Goal: Information Seeking & Learning: Understand process/instructions

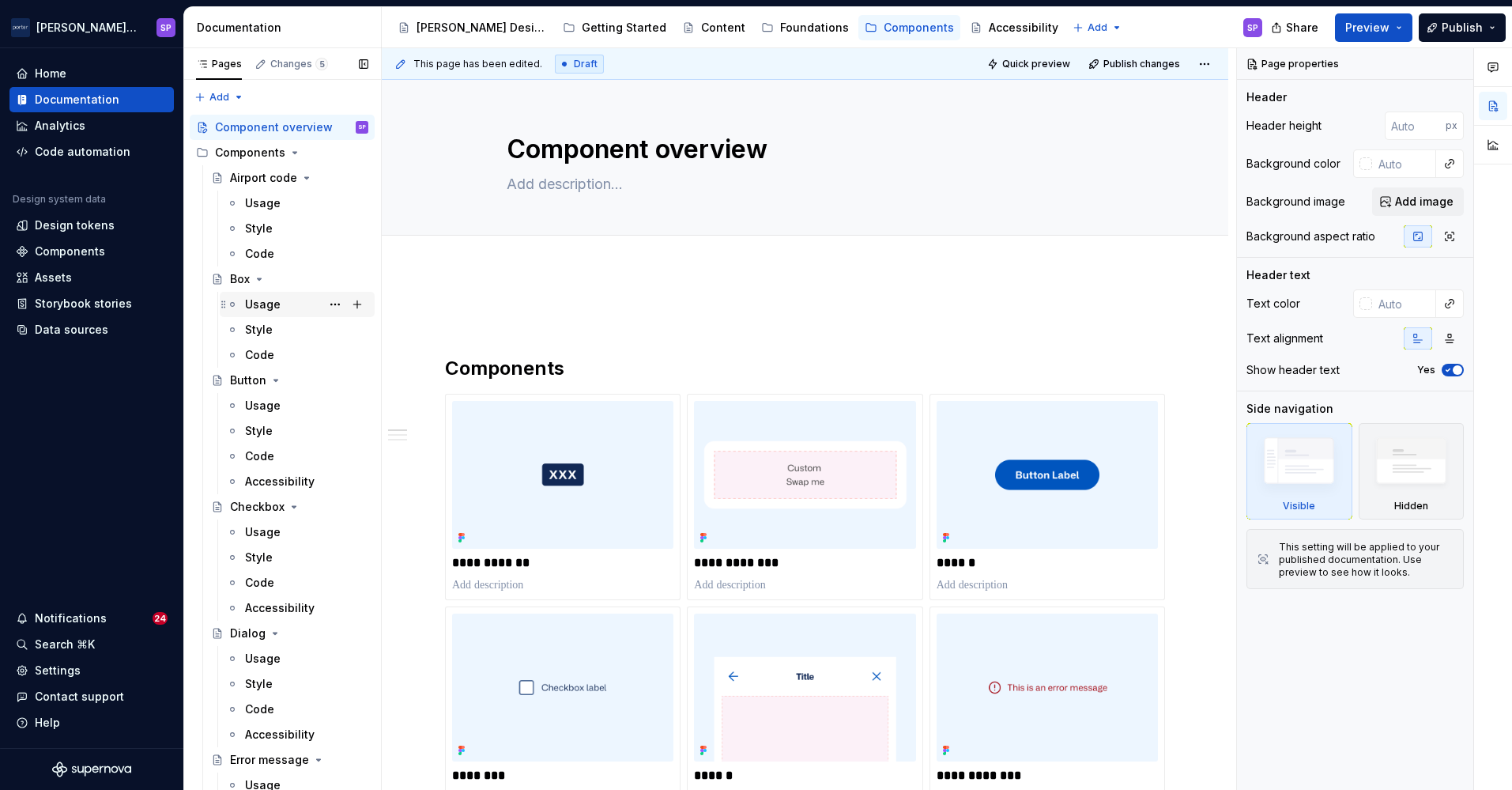
click at [273, 304] on div "Usage" at bounding box center [262, 303] width 35 height 16
type textarea "*"
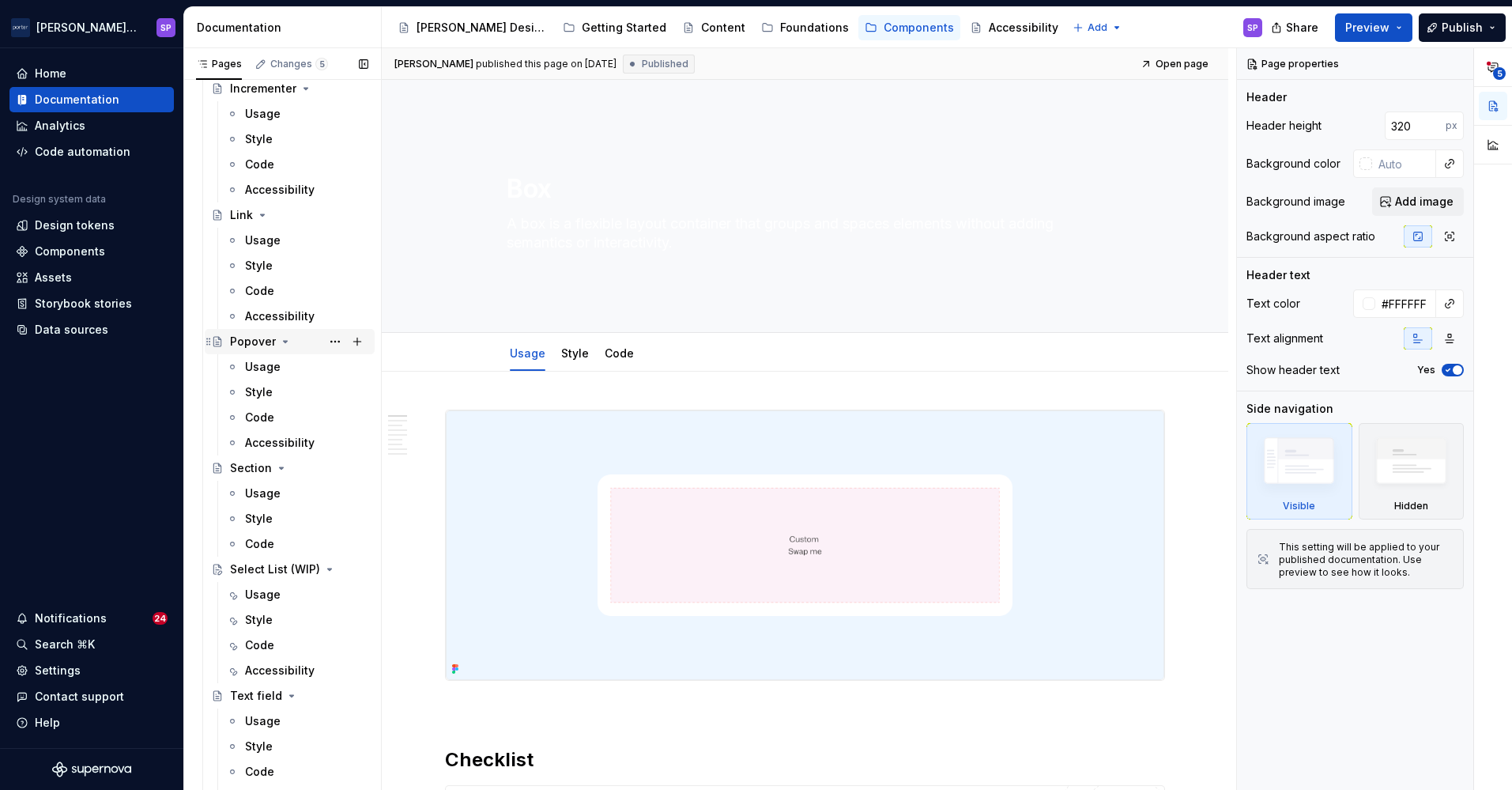
scroll to position [940, 0]
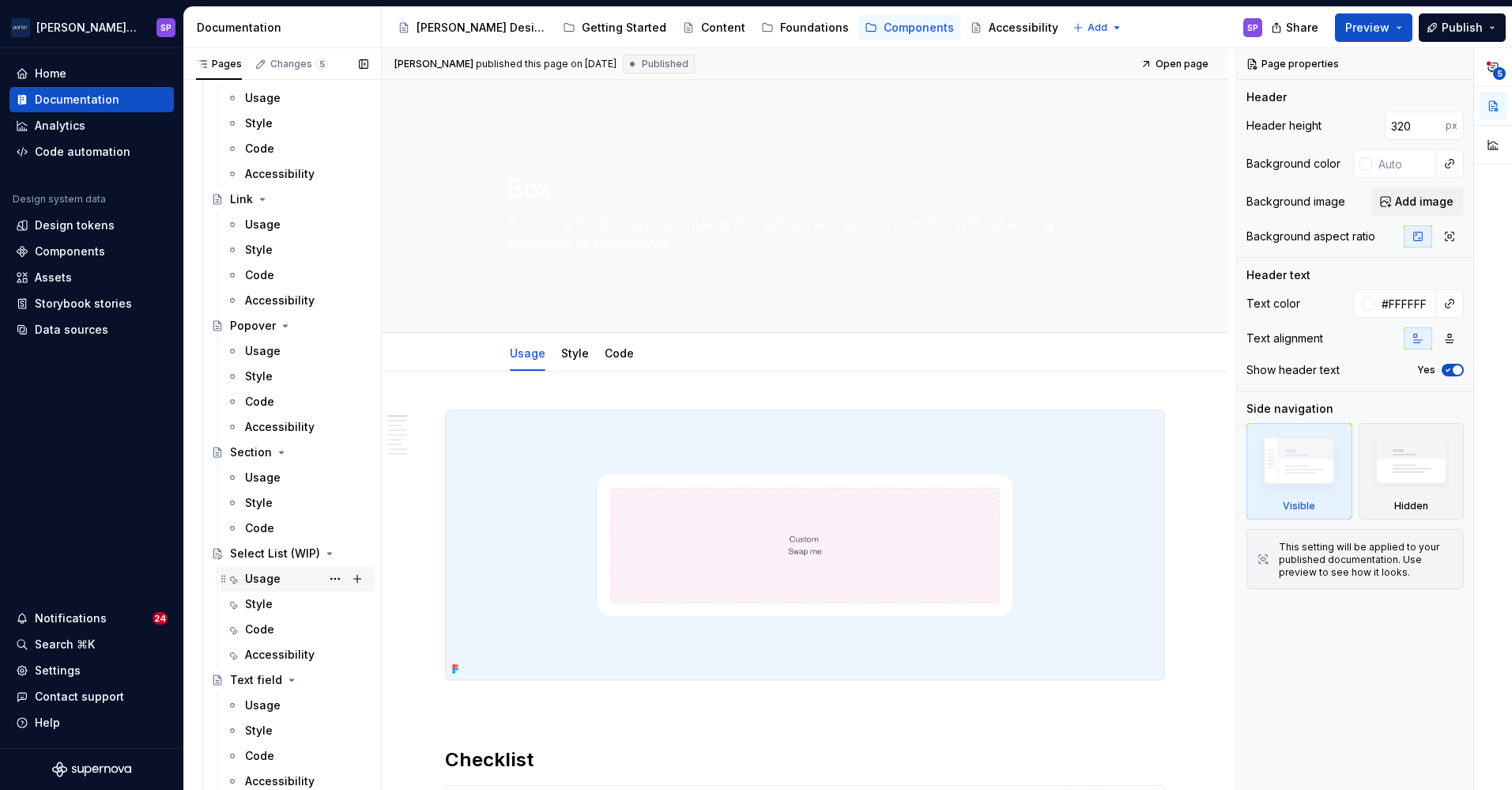
click at [259, 574] on div "Usage" at bounding box center [262, 578] width 35 height 16
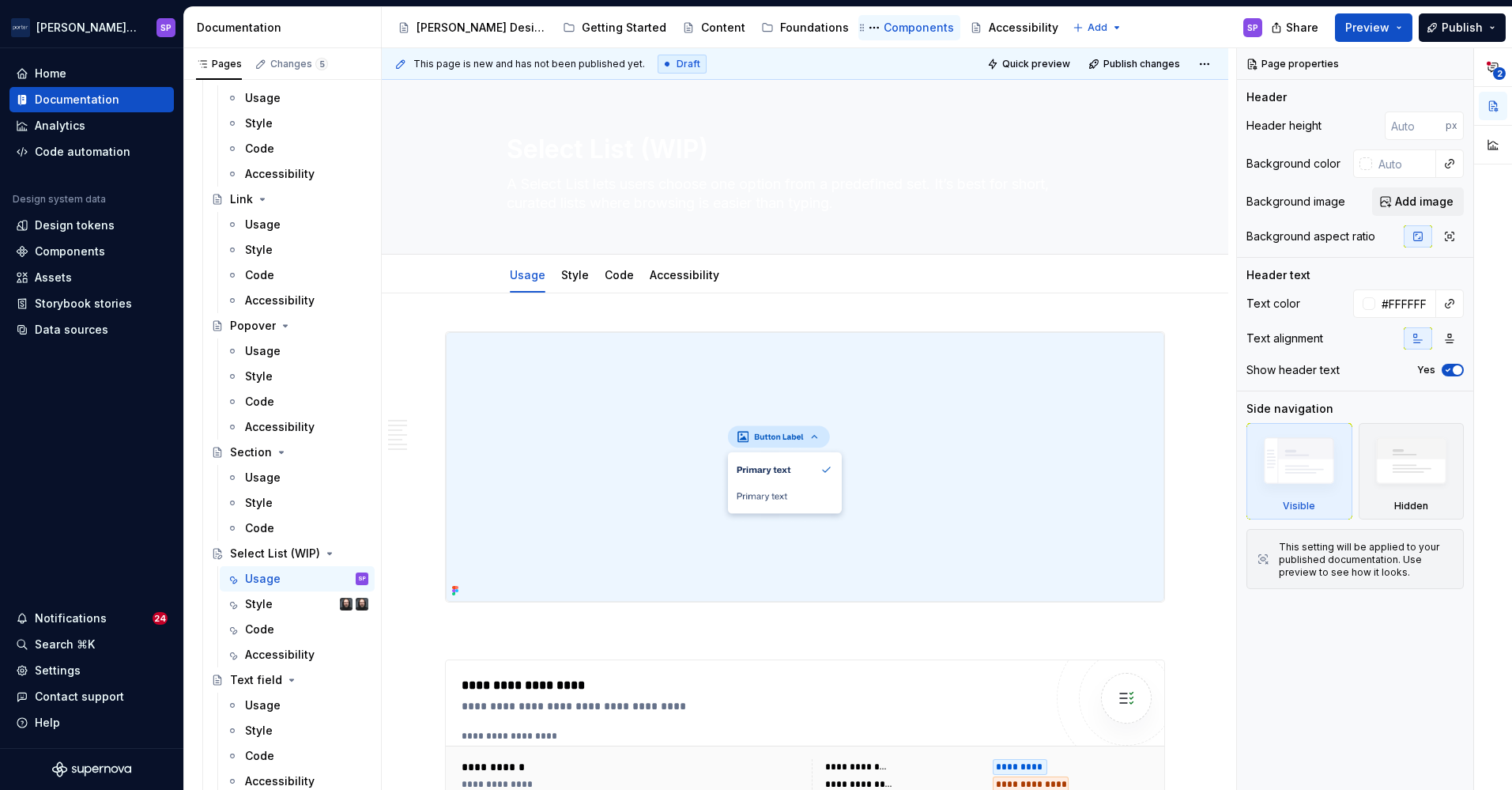
click at [884, 27] on div "Components" at bounding box center [919, 27] width 70 height 16
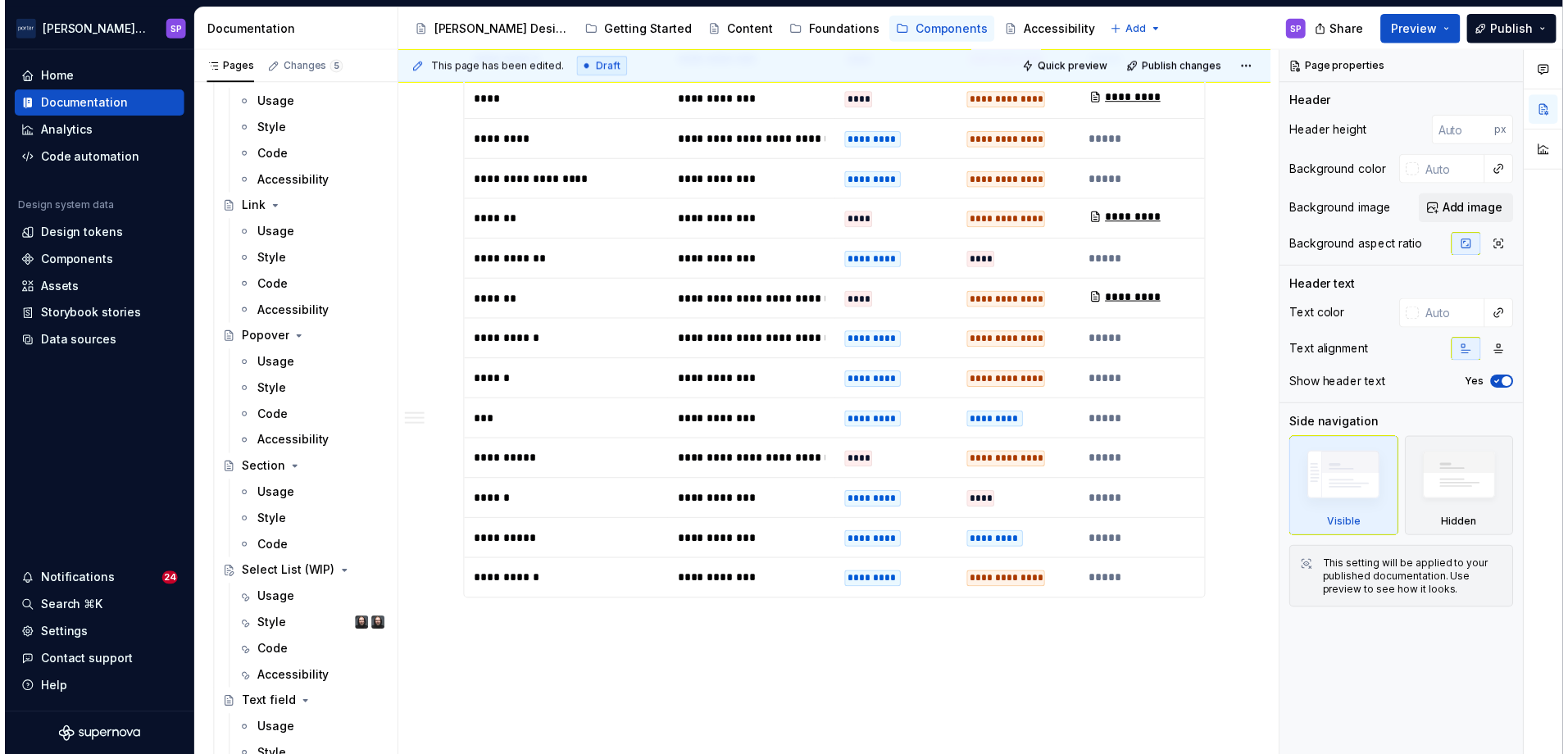
scroll to position [2447, 0]
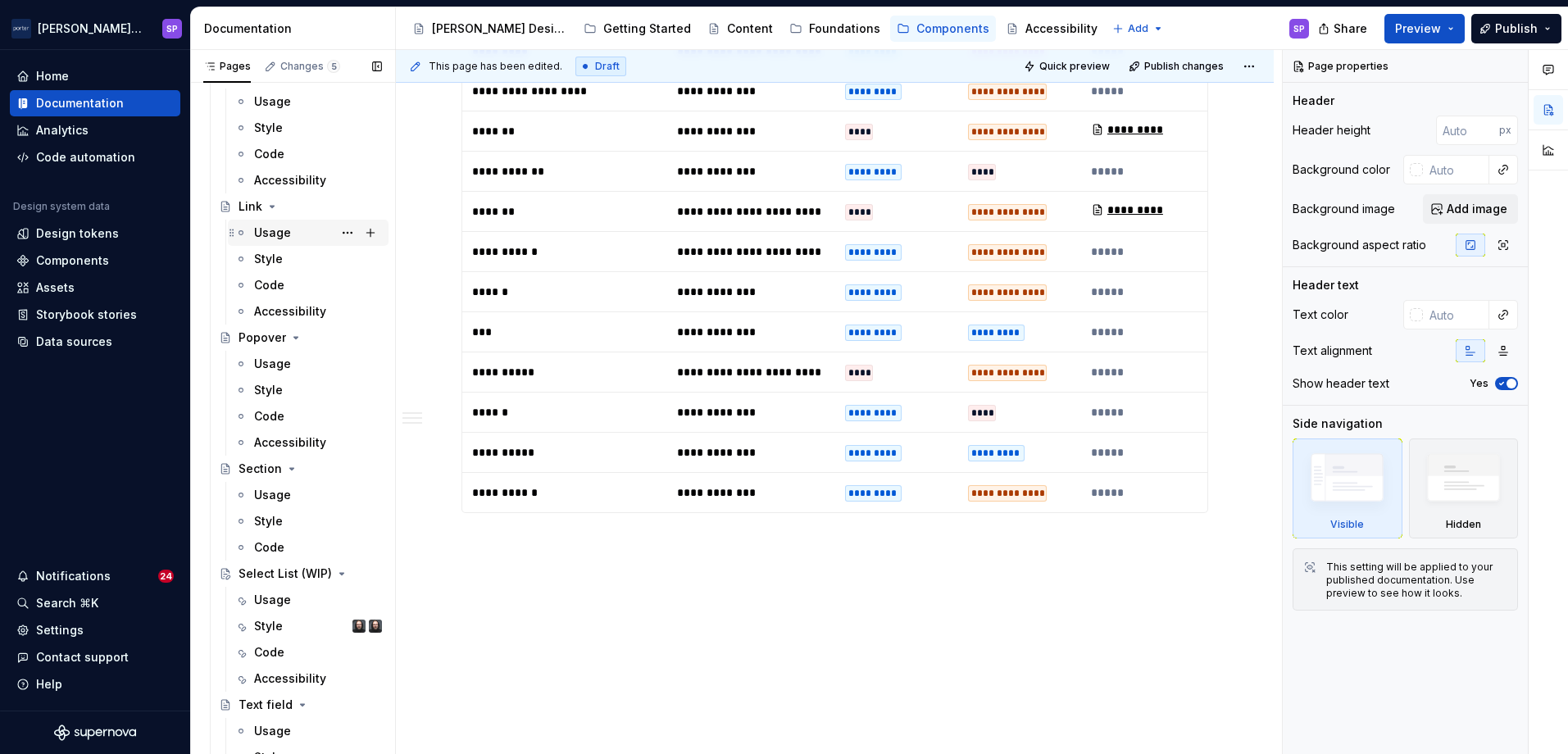
click at [300, 226] on div "Usage" at bounding box center [318, 232] width 128 height 23
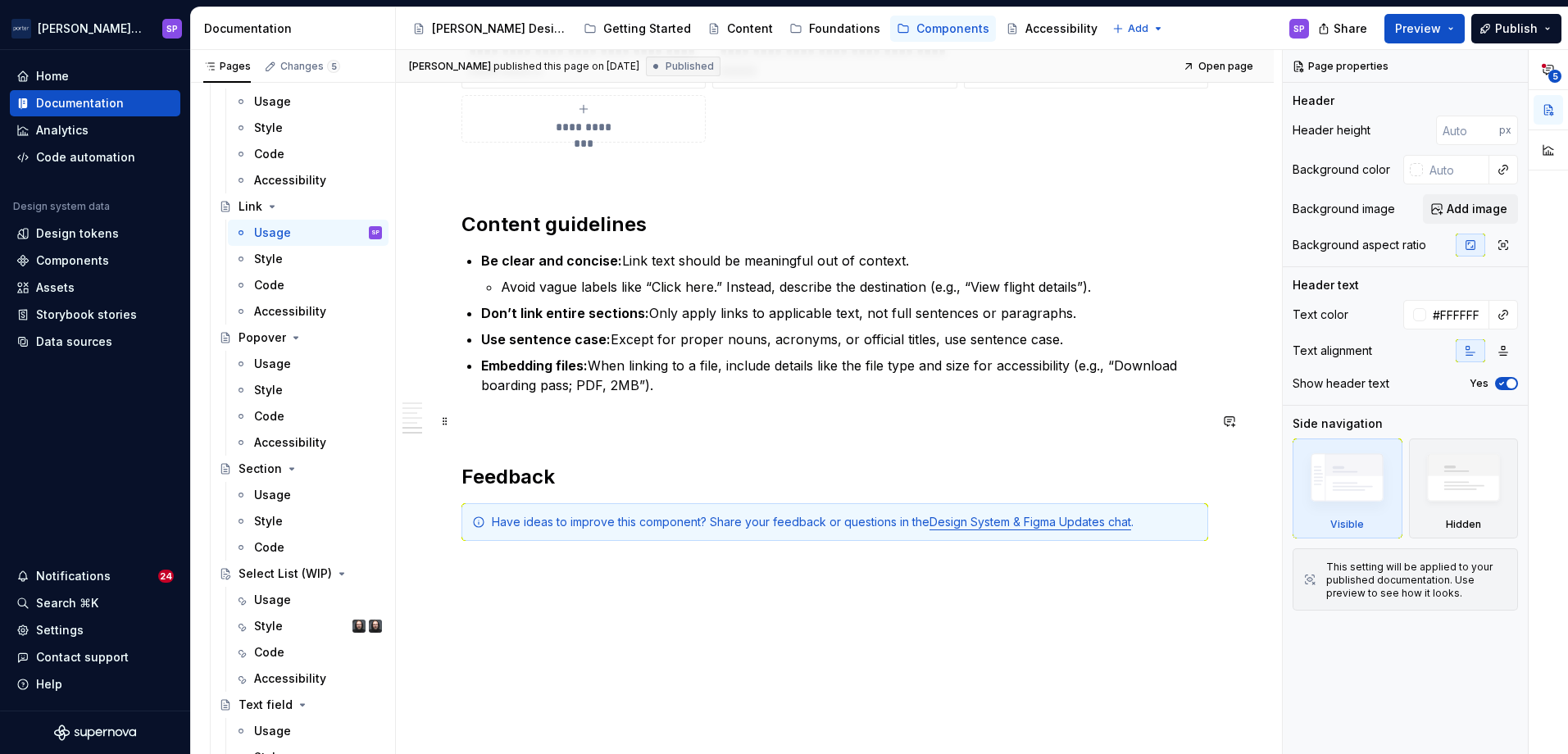
scroll to position [2212, 0]
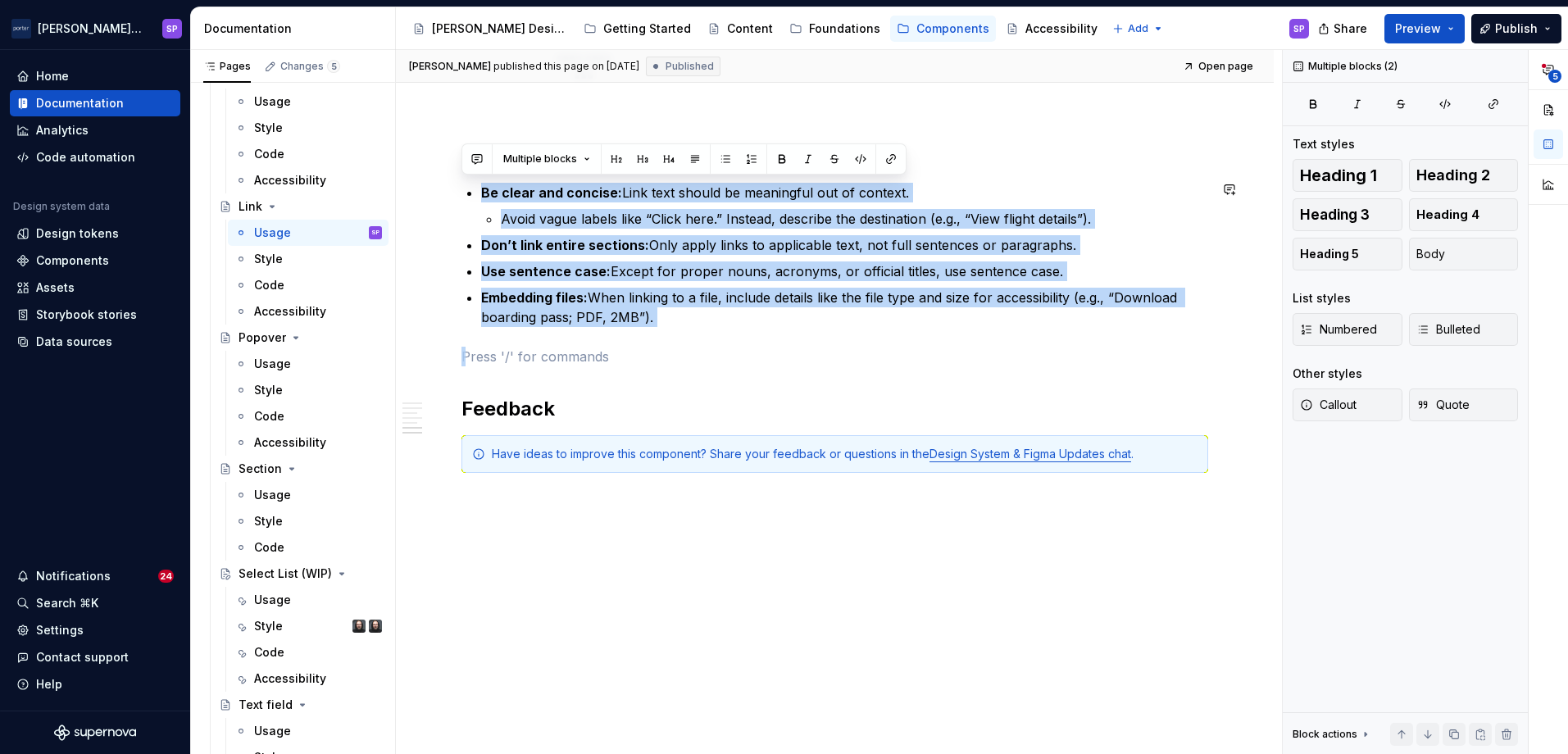
drag, startPoint x: 687, startPoint y: 340, endPoint x: 485, endPoint y: 174, distance: 261.5
click at [602, 265] on strong "Use sentence case:" at bounding box center [545, 271] width 130 height 16
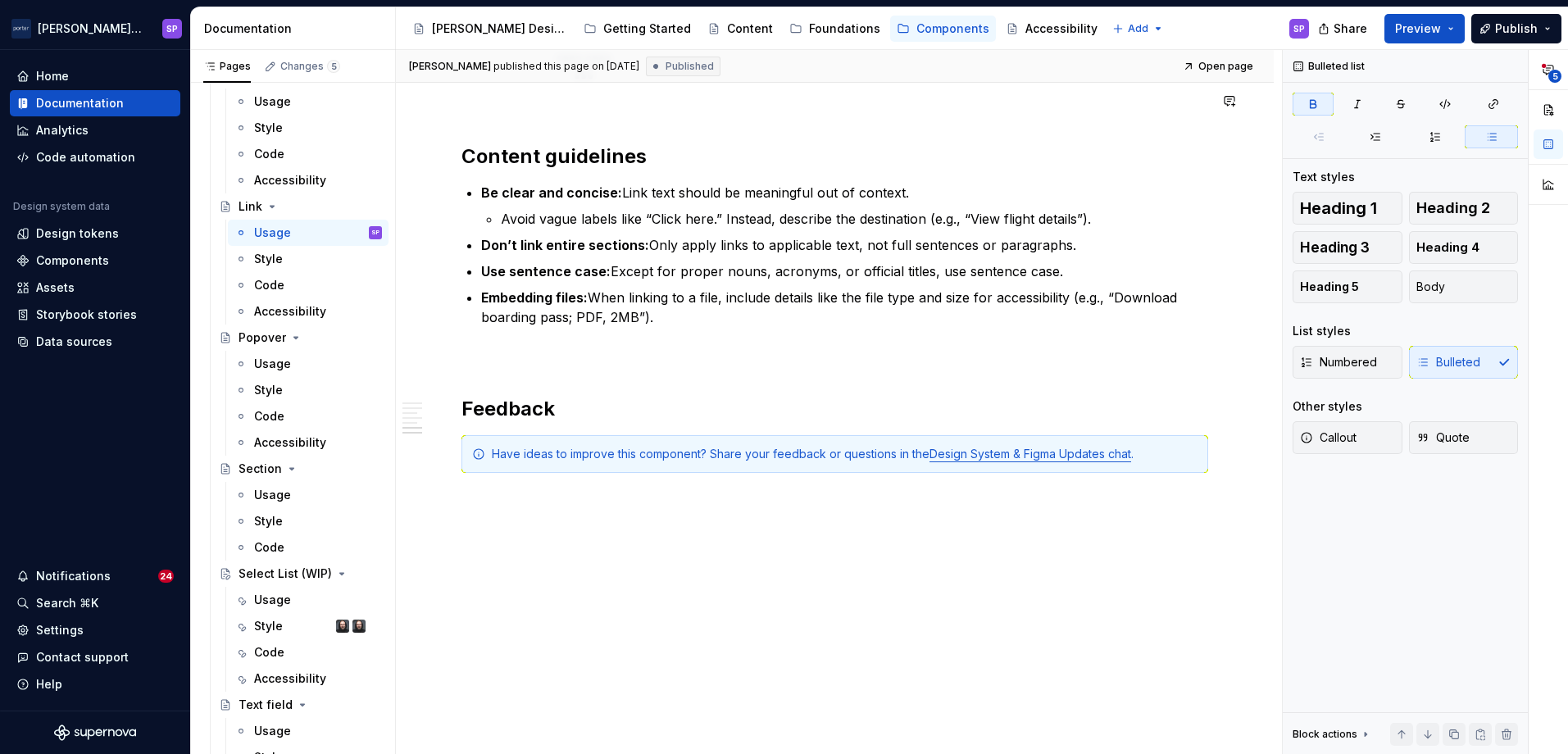
type textarea "*"
